Goal: Information Seeking & Learning: Learn about a topic

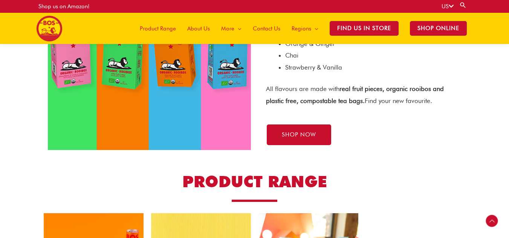
scroll to position [1068, 0]
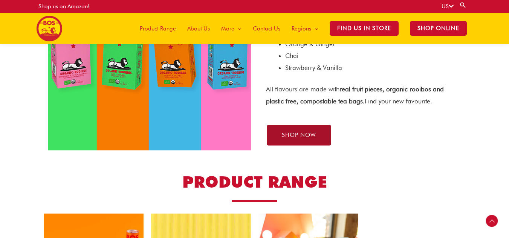
click at [304, 133] on span "SHOP NOW" at bounding box center [299, 136] width 34 height 6
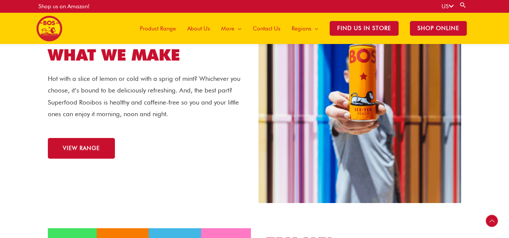
scroll to position [787, 0]
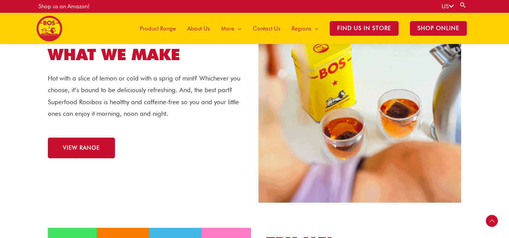
click at [80, 134] on div "WHAT WE MAKE Hot with a slice of lemon or cold with a sprig of mint? Whichever …" at bounding box center [149, 102] width 211 height 122
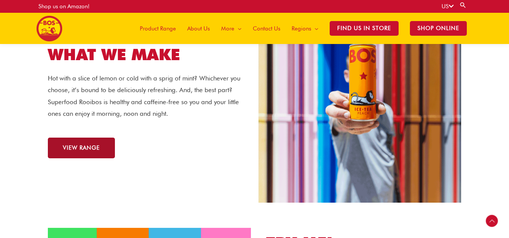
click at [80, 143] on link "VIEW RANGE" at bounding box center [81, 148] width 67 height 21
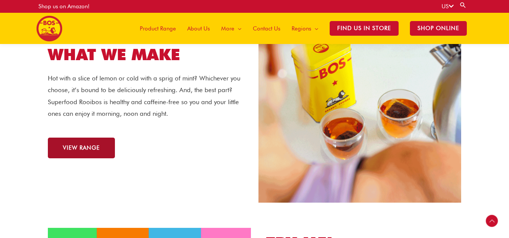
click at [80, 143] on link "VIEW RANGE" at bounding box center [81, 148] width 67 height 21
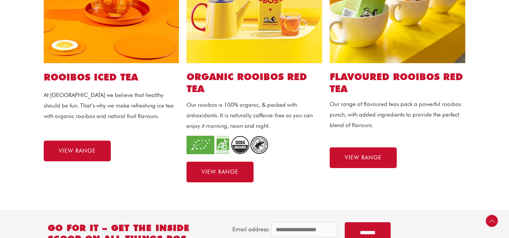
scroll to position [271, 0]
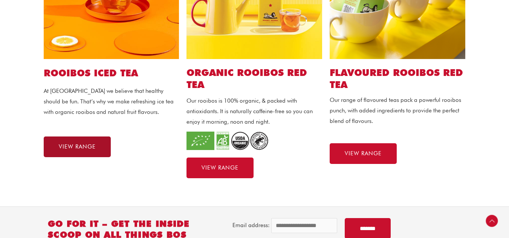
click at [88, 145] on span "VIEW RANGE" at bounding box center [77, 147] width 37 height 6
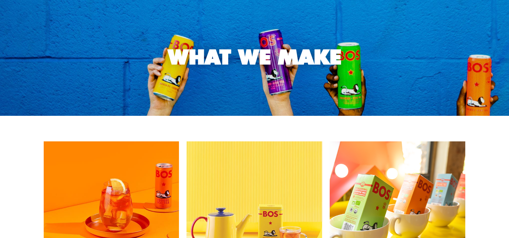
scroll to position [0, 0]
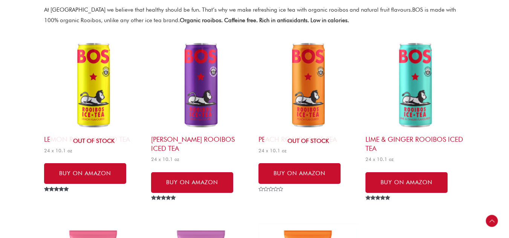
scroll to position [228, 0]
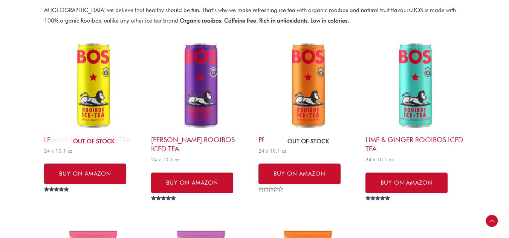
click at [312, 105] on img at bounding box center [307, 85] width 99 height 99
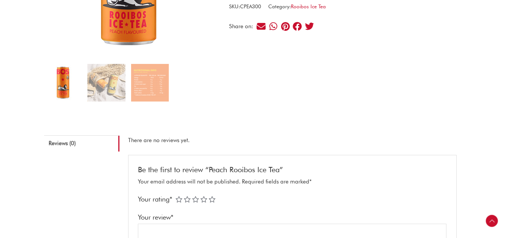
scroll to position [184, 0]
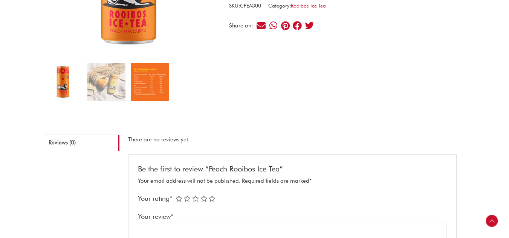
click at [157, 80] on img at bounding box center [150, 82] width 38 height 38
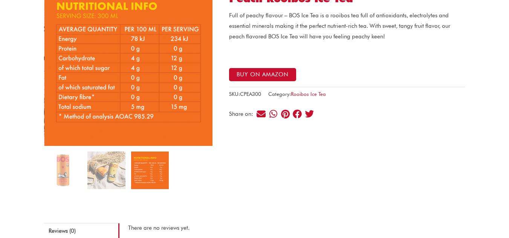
scroll to position [96, 0]
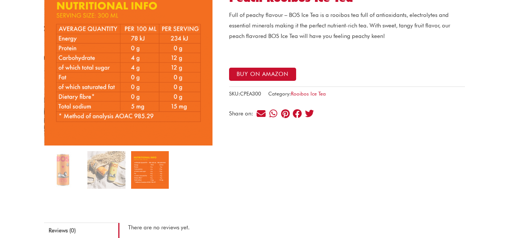
click at [144, 159] on img at bounding box center [150, 170] width 38 height 38
click at [145, 166] on img at bounding box center [150, 170] width 38 height 38
click at [109, 167] on img at bounding box center [106, 170] width 38 height 38
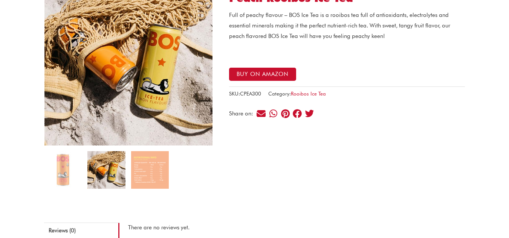
click at [49, 169] on img at bounding box center [63, 170] width 38 height 38
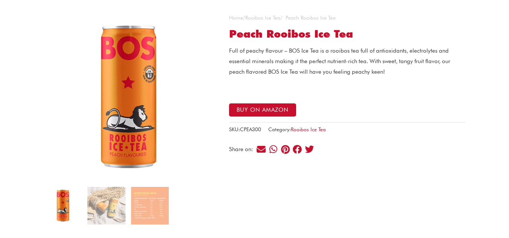
scroll to position [2, 0]
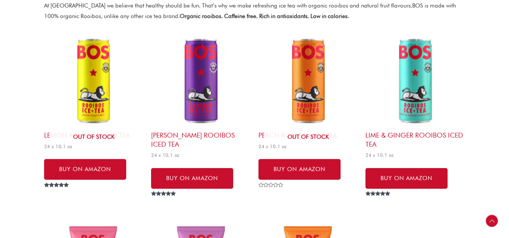
click at [430, 94] on img at bounding box center [414, 81] width 99 height 99
click at [415, 98] on img at bounding box center [414, 81] width 99 height 99
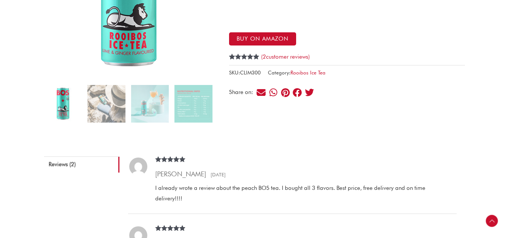
scroll to position [162, 0]
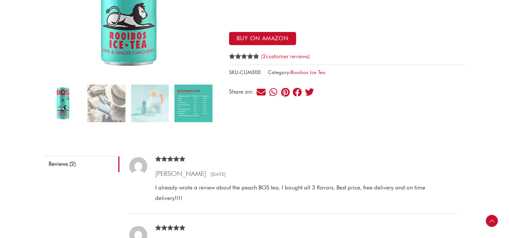
click at [194, 105] on img at bounding box center [193, 104] width 38 height 38
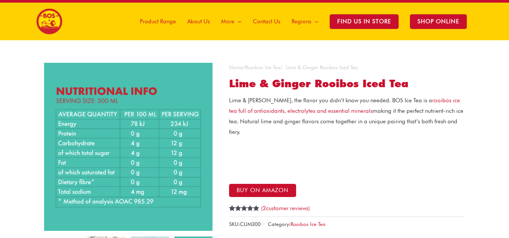
scroll to position [10, 0]
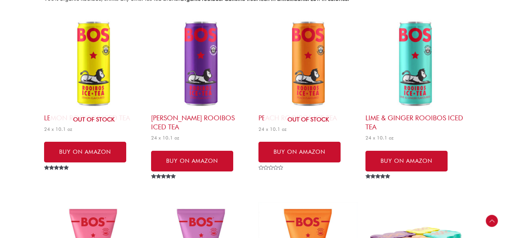
scroll to position [250, 0]
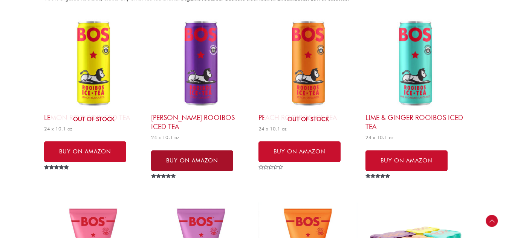
click at [186, 151] on link "Buy on Amazon" at bounding box center [192, 161] width 82 height 21
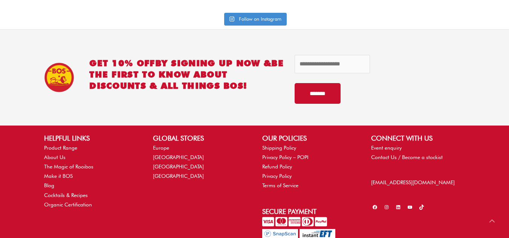
scroll to position [3392, 0]
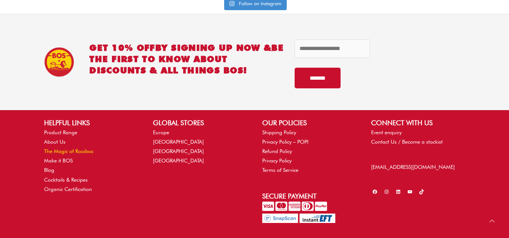
click at [73, 148] on link "The Magic of Rooibos" at bounding box center [68, 151] width 49 height 6
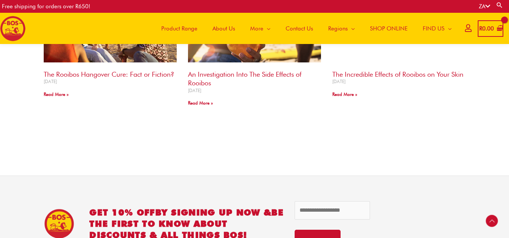
scroll to position [913, 0]
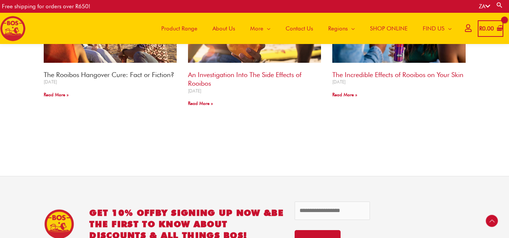
click at [150, 73] on link "The Rooibos Hangover Cure: Fact or Fiction?" at bounding box center [109, 75] width 130 height 8
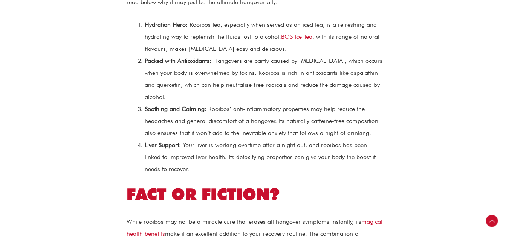
scroll to position [649, 0]
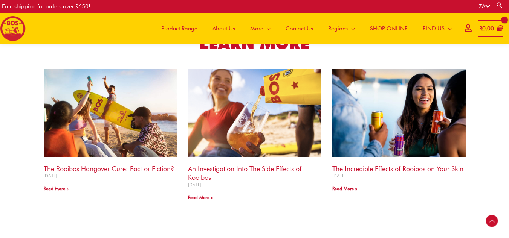
scroll to position [816, 0]
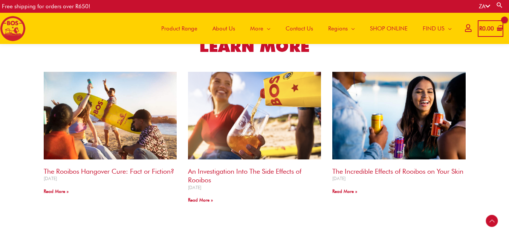
click at [241, 138] on img at bounding box center [254, 115] width 136 height 89
